Goal: Information Seeking & Learning: Stay updated

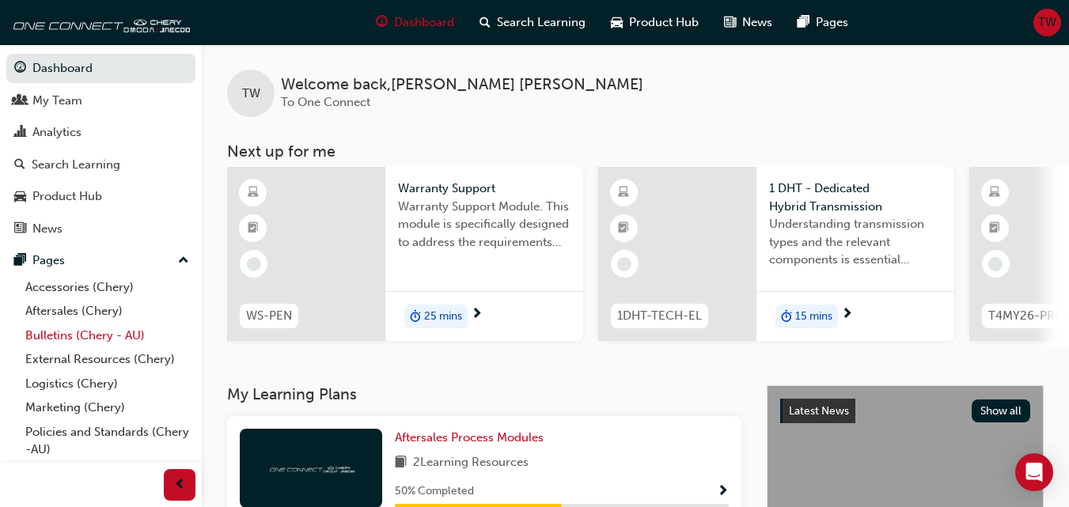
click at [103, 332] on link "Bulletins (Chery - AU)" at bounding box center [107, 336] width 176 height 25
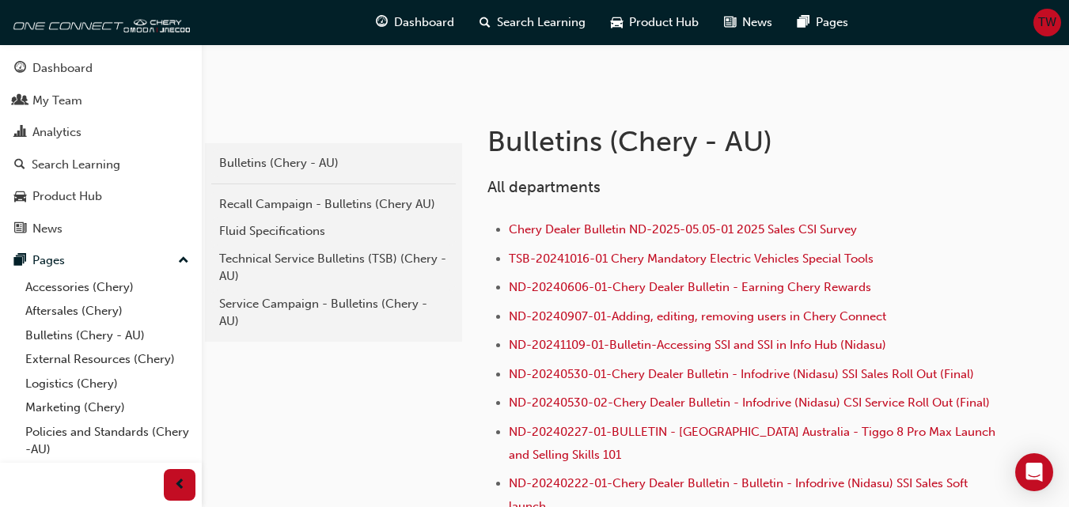
scroll to position [316, 0]
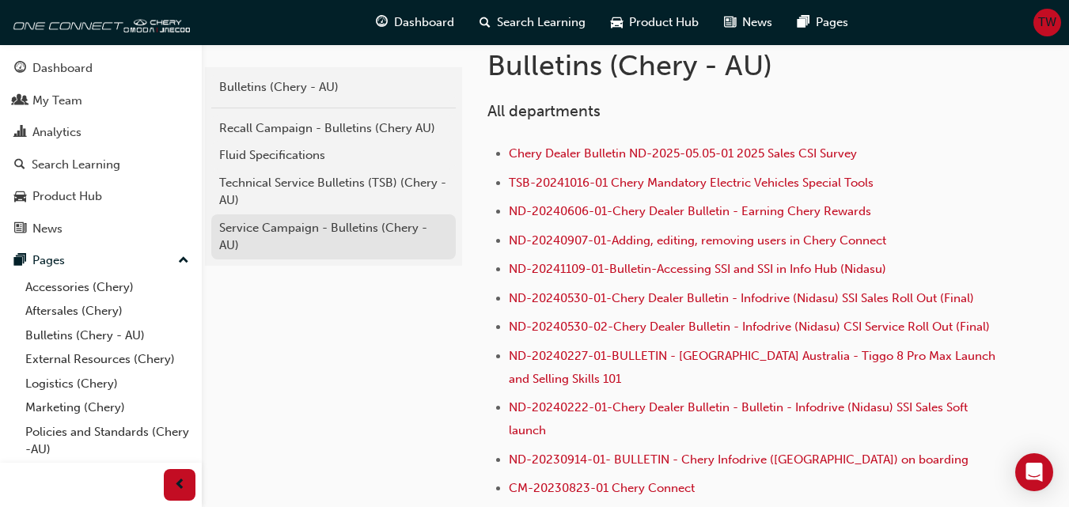
click at [336, 225] on div "Service Campaign - Bulletins (Chery - AU)" at bounding box center [333, 237] width 229 height 36
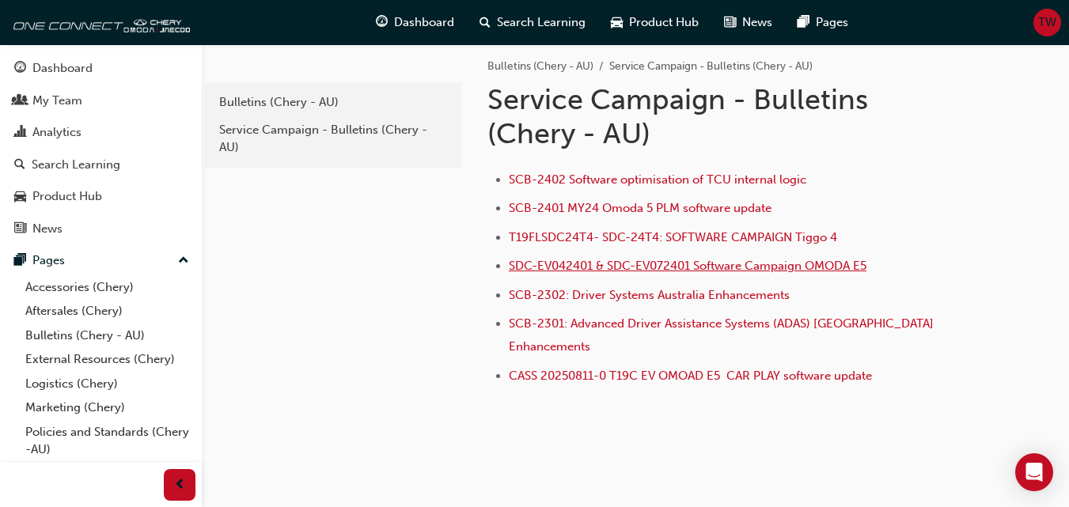
scroll to position [25, 0]
